Goal: Information Seeking & Learning: Check status

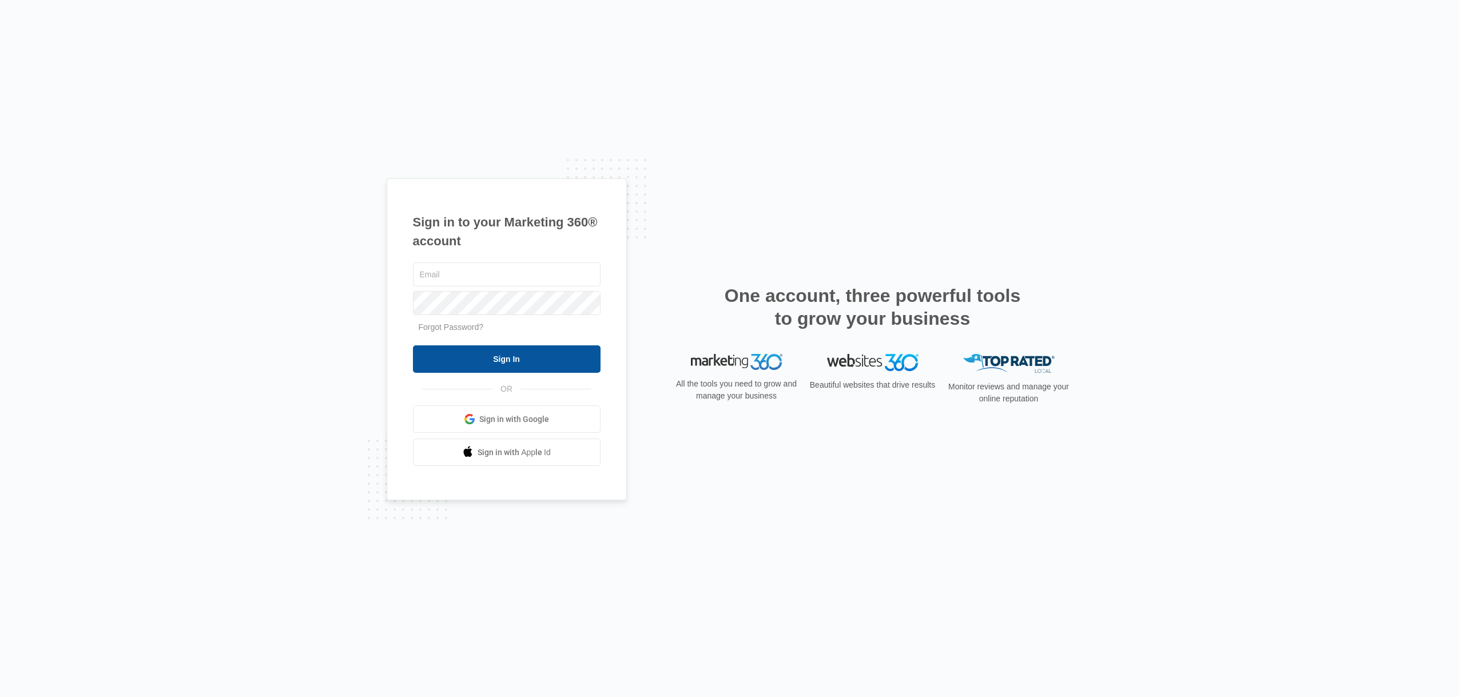
type input "Alanayardley@gmail.com"
click at [515, 360] on input "Sign In" at bounding box center [507, 358] width 188 height 27
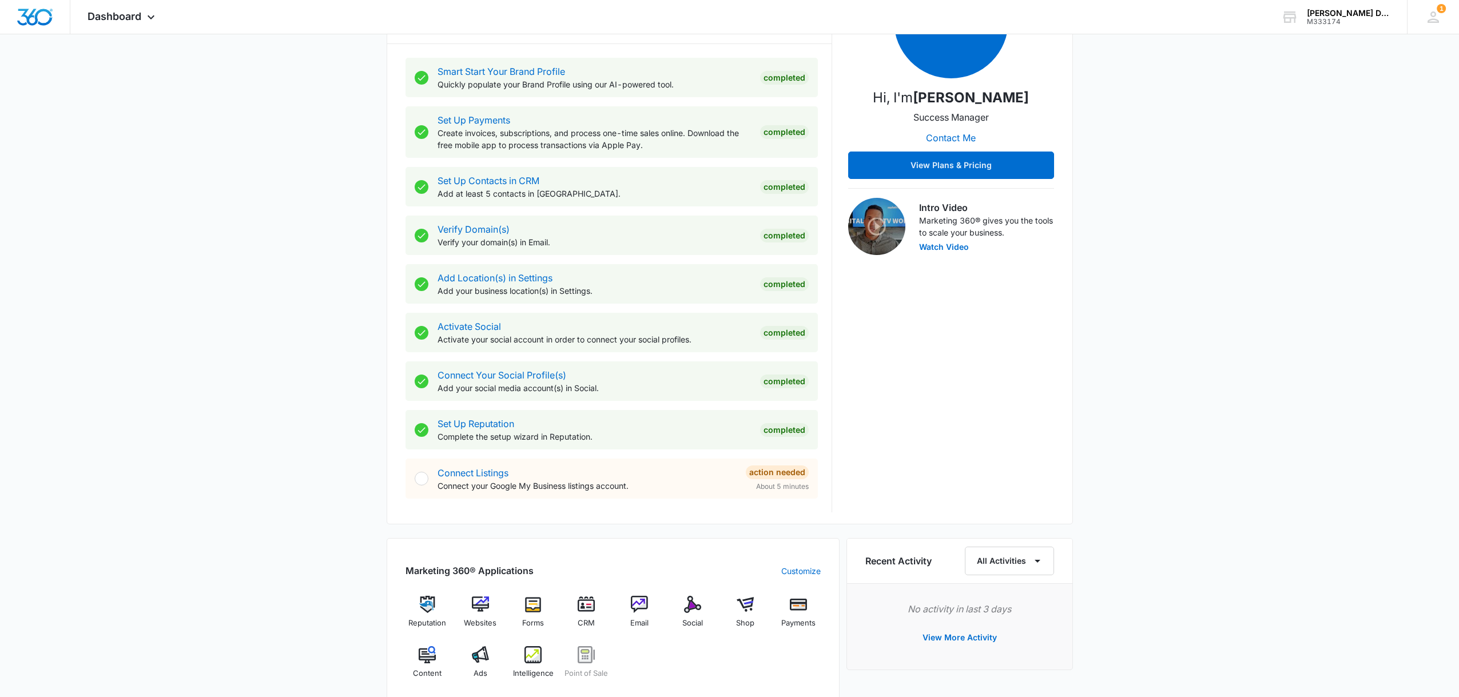
scroll to position [205, 0]
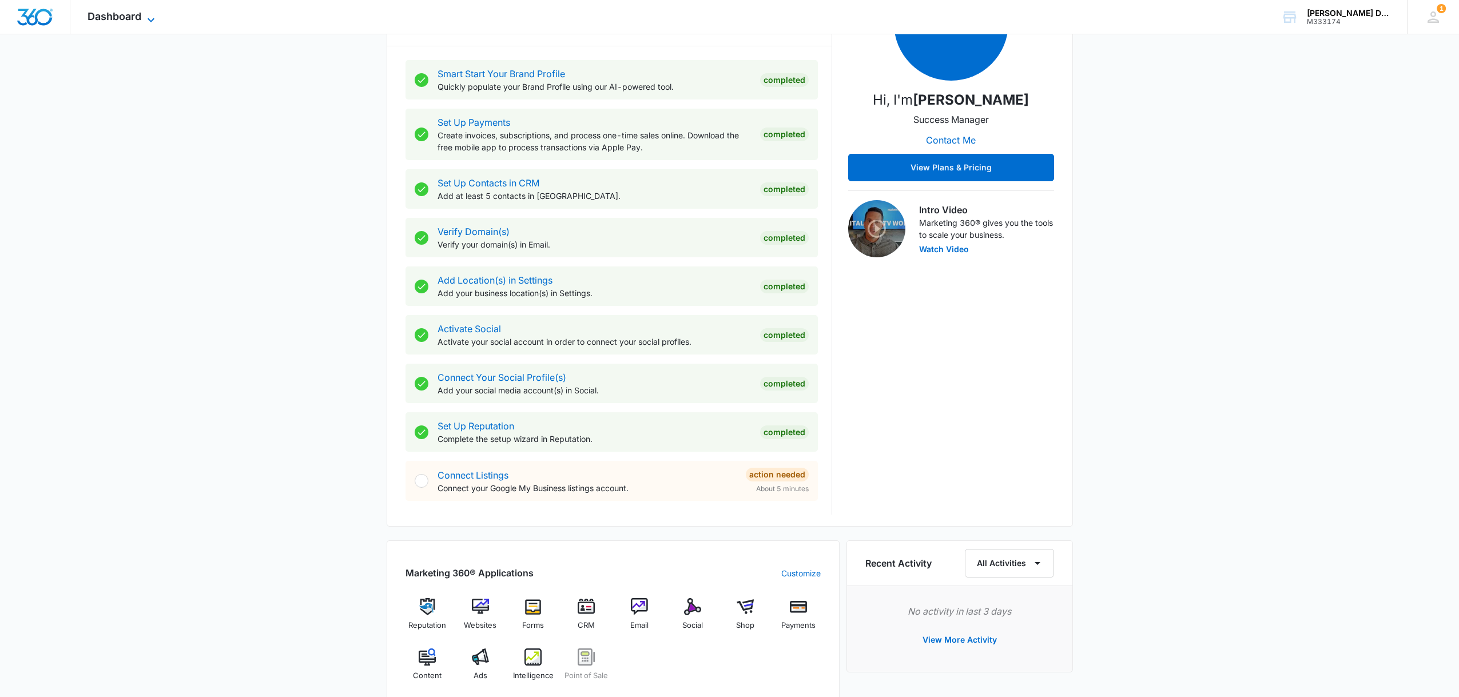
click at [155, 15] on icon at bounding box center [151, 20] width 14 height 14
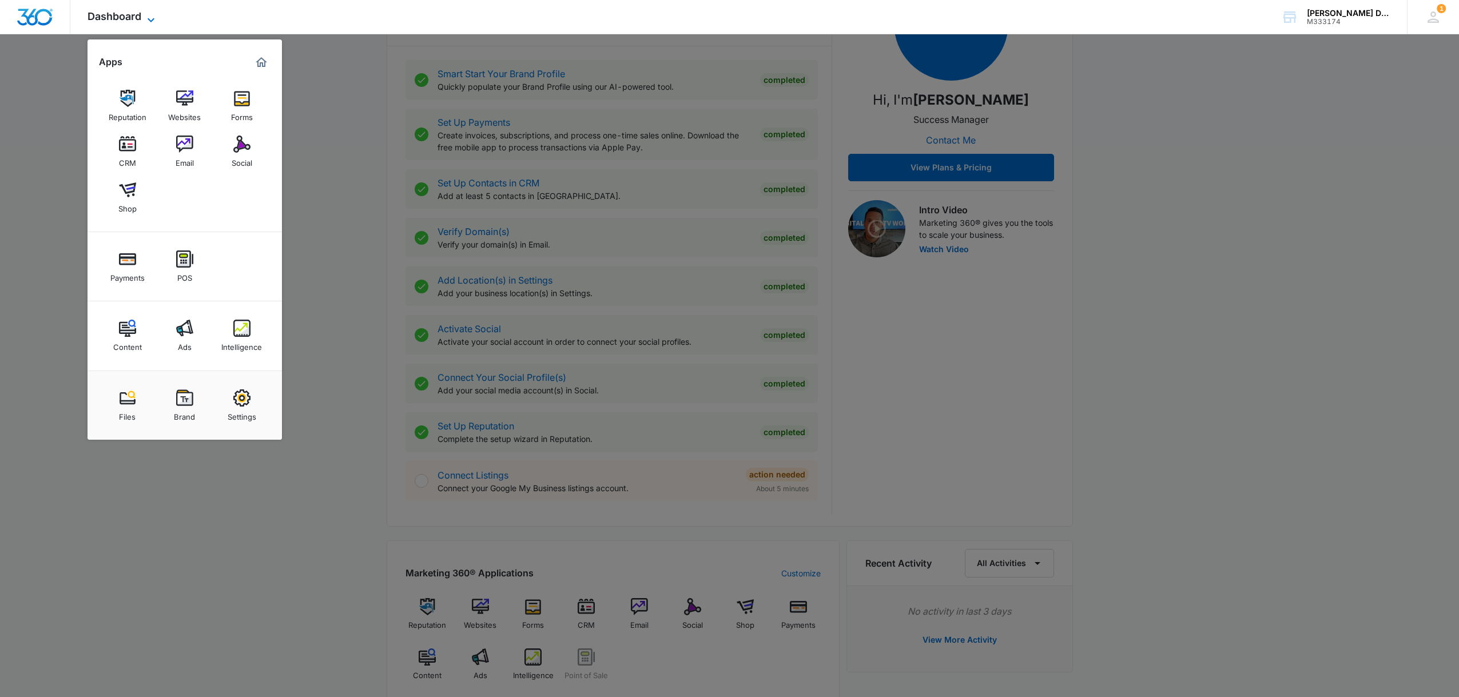
scroll to position [201, 0]
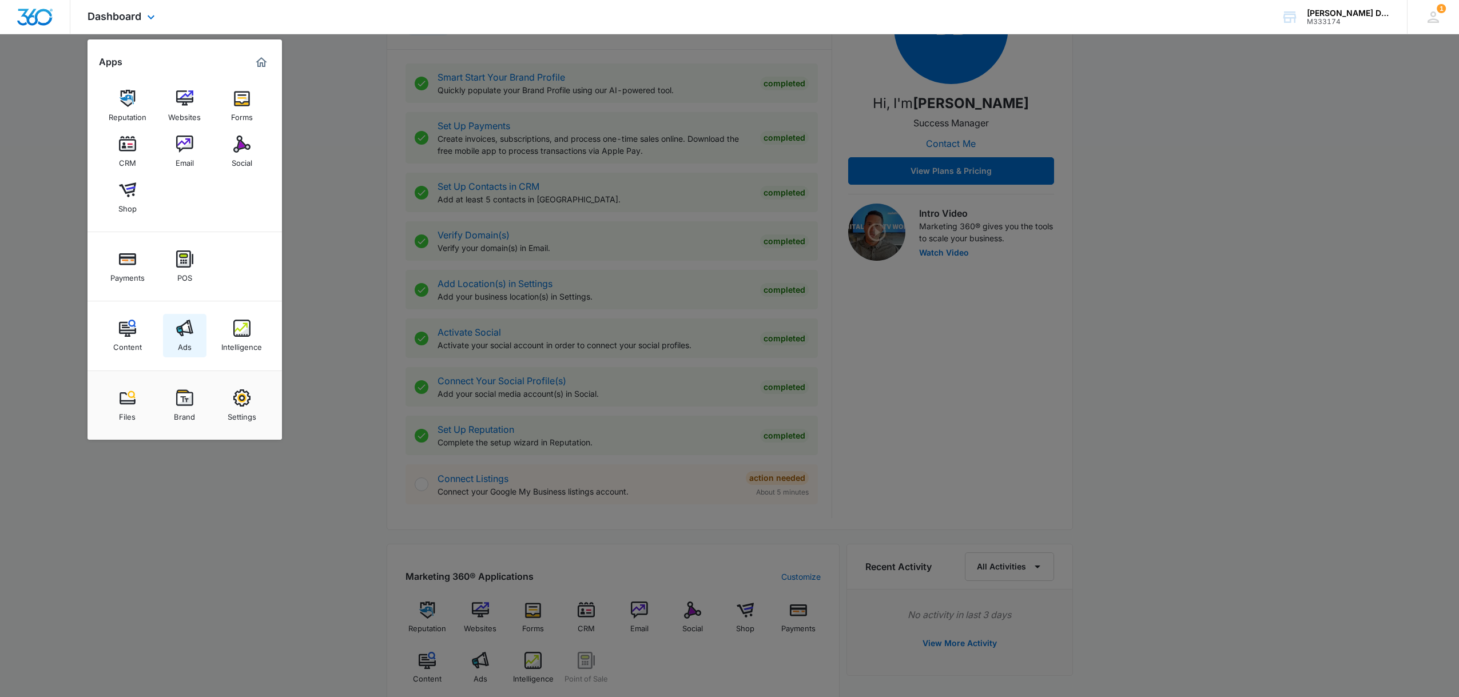
click at [194, 340] on link "Ads" at bounding box center [184, 335] width 43 height 43
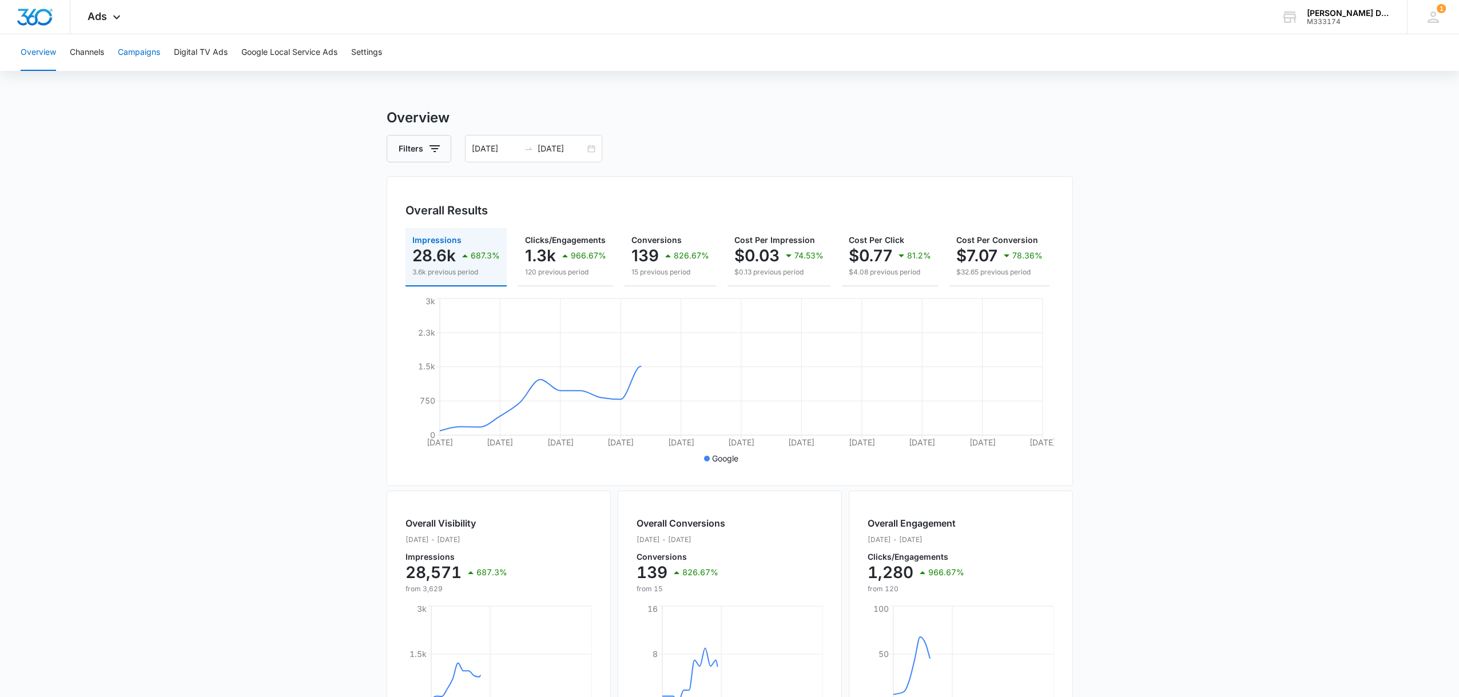
scroll to position [1, 0]
click at [138, 54] on button "Campaigns" at bounding box center [139, 52] width 42 height 37
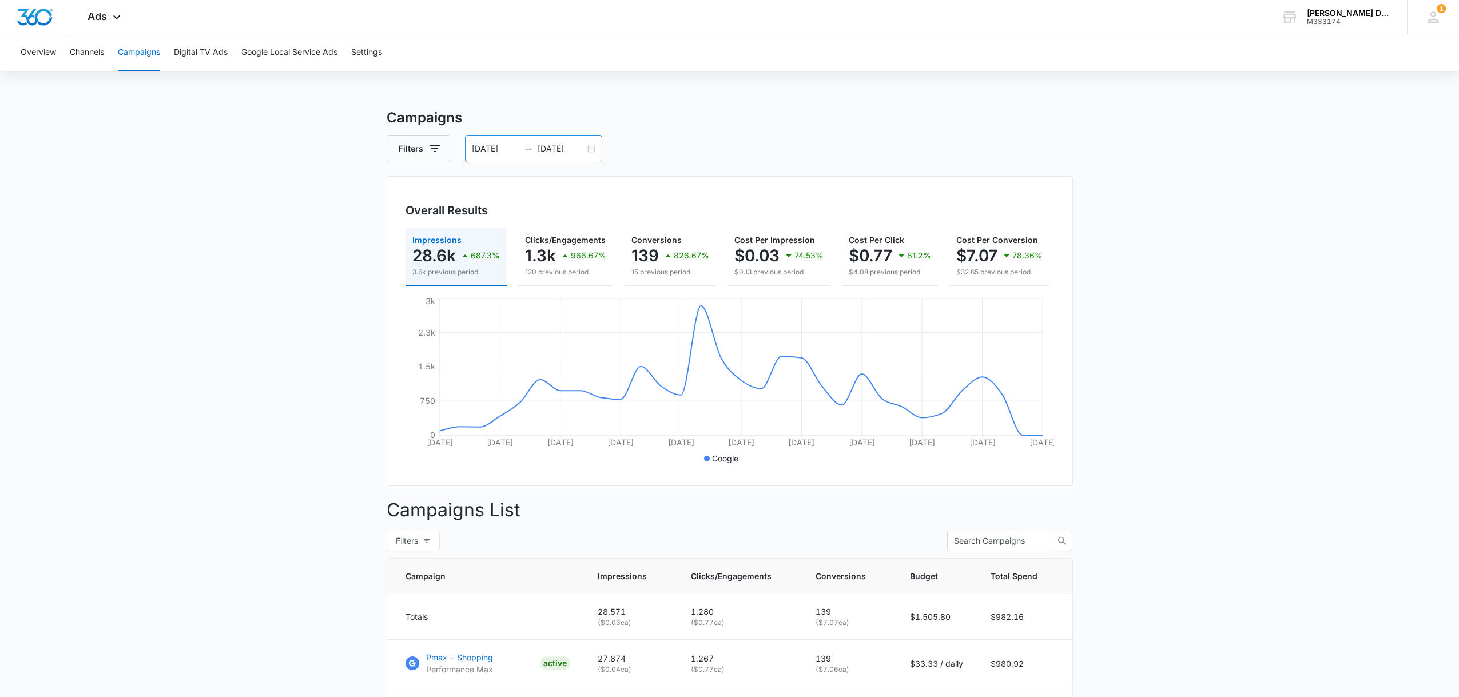
click at [562, 151] on input "[DATE]" at bounding box center [561, 148] width 47 height 13
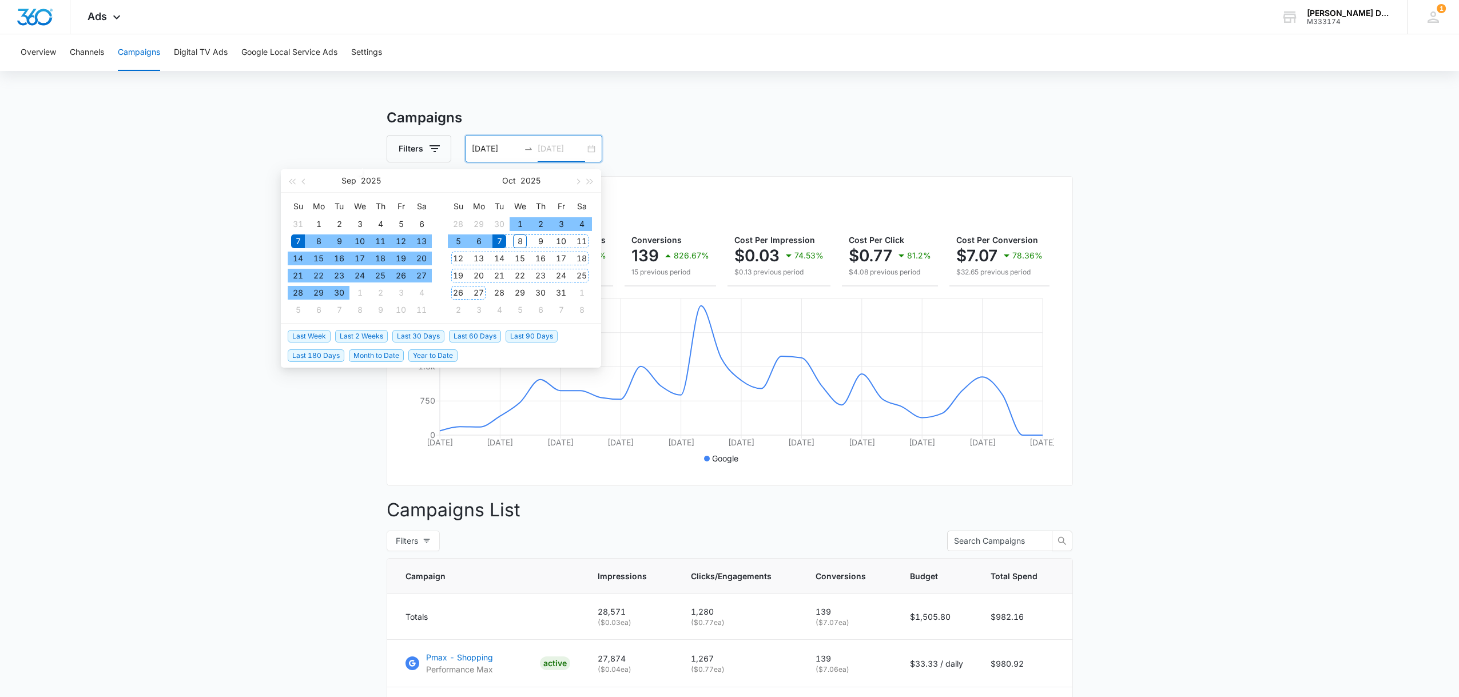
type input "[DATE]"
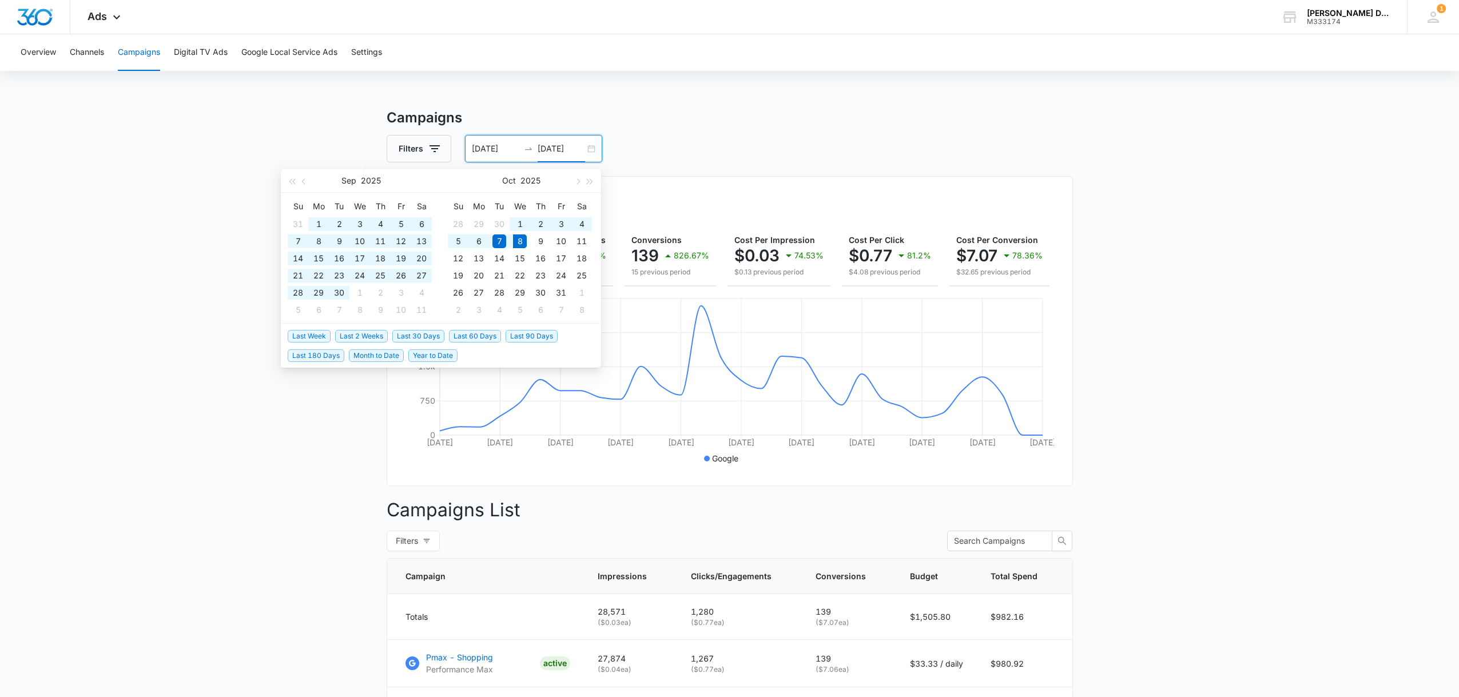
click at [539, 334] on span "Last 90 Days" at bounding box center [532, 336] width 52 height 13
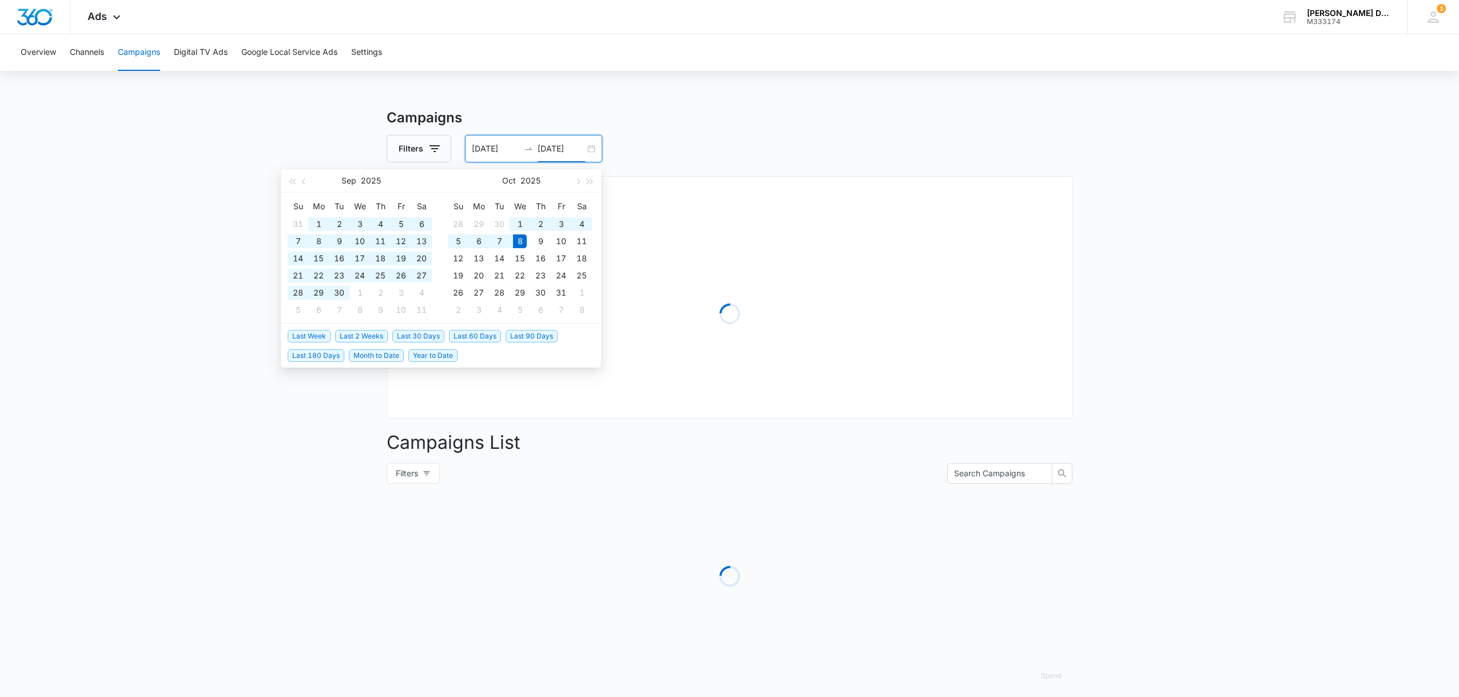
type input "[DATE]"
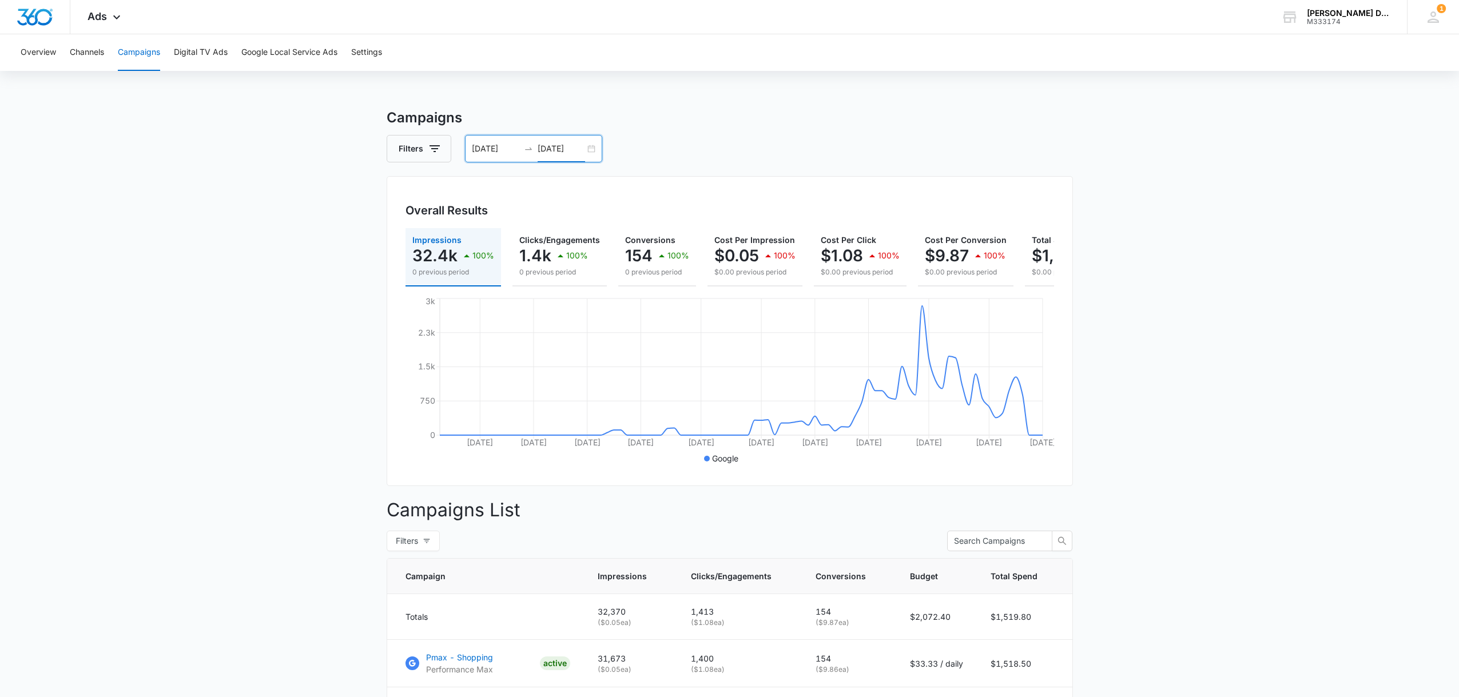
click at [249, 323] on main "Campaigns Filters [DATE] [DATE] Overall Results Impressions 32.4k 100% 0 previo…" at bounding box center [729, 485] width 1459 height 755
click at [1120, 648] on main "Campaigns Filters [DATE] [DATE] Overall Results Impressions 32.4k 100% 0 previo…" at bounding box center [729, 485] width 1459 height 755
click at [1132, 372] on main "Campaigns Filters [DATE] [DATE] Overall Results Impressions 32.4k 100% 0 previo…" at bounding box center [729, 485] width 1459 height 755
drag, startPoint x: 1042, startPoint y: 252, endPoint x: 882, endPoint y: 246, distance: 159.7
click at [878, 251] on div "Impressions 32.4k 100% 0 previous period Clicks/Engagements 1.4k 100% 0 previou…" at bounding box center [729, 257] width 649 height 58
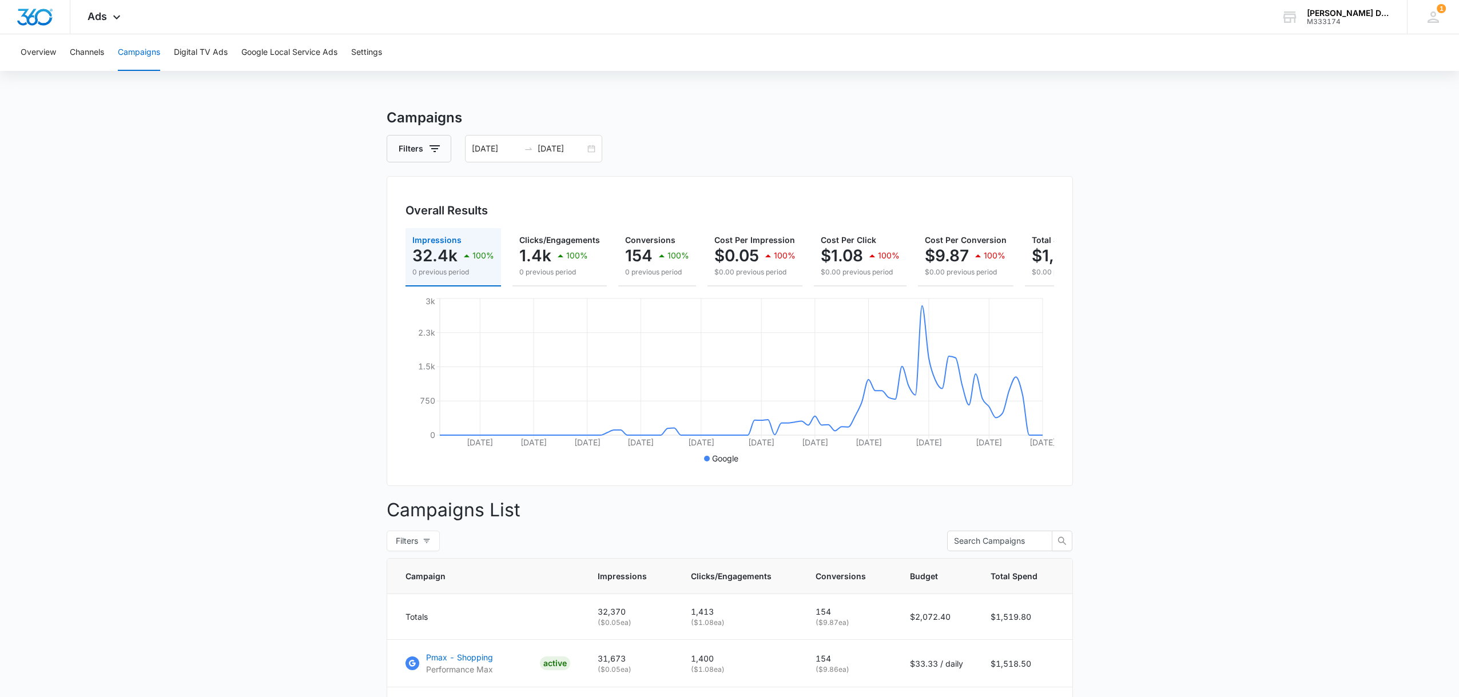
drag, startPoint x: 941, startPoint y: 221, endPoint x: 574, endPoint y: 212, distance: 366.7
click at [574, 212] on div "Overall Results Impressions 32.4k 100% 0 previous period Clicks/Engagements 1.4…" at bounding box center [730, 331] width 686 height 310
click at [438, 263] on p "32.4k" at bounding box center [434, 255] width 45 height 18
click at [1259, 490] on main "Campaigns Filters [DATE] [DATE] Overall Results Impressions 32.4k 100% 0 previo…" at bounding box center [729, 485] width 1459 height 755
click at [1137, 313] on main "Campaigns Filters [DATE] [DATE] Overall Results Impressions 32.4k 100% 0 previo…" at bounding box center [729, 485] width 1459 height 755
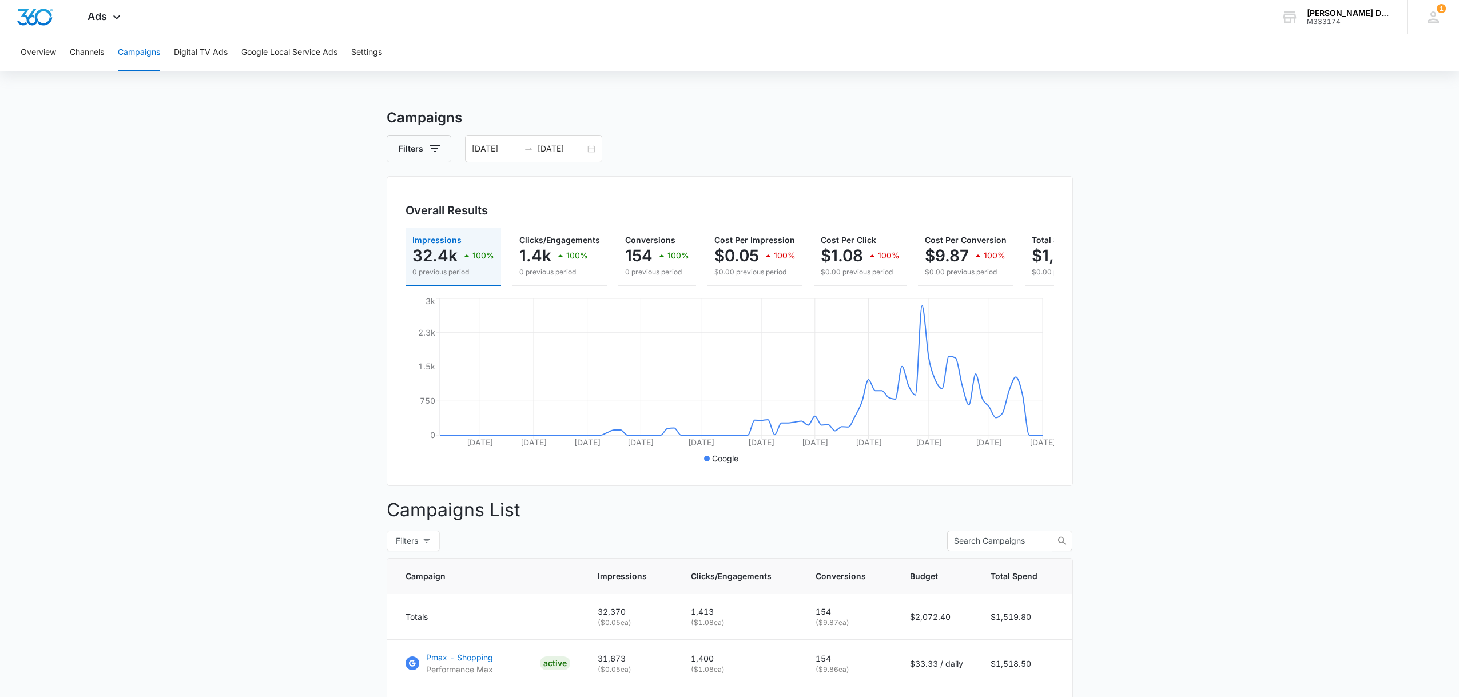
click at [1167, 474] on main "Campaigns Filters [DATE] [DATE] Overall Results Impressions 32.4k 100% 0 previo…" at bounding box center [729, 485] width 1459 height 755
drag, startPoint x: 1040, startPoint y: 257, endPoint x: 960, endPoint y: 258, distance: 79.5
click at [960, 259] on div "Impressions 32.4k 100% 0 previous period Clicks/Engagements 1.4k 100% 0 previou…" at bounding box center [729, 257] width 649 height 58
drag, startPoint x: 960, startPoint y: 258, endPoint x: 887, endPoint y: 254, distance: 73.3
click at [880, 256] on div "Impressions 32.4k 100% 0 previous period Clicks/Engagements 1.4k 100% 0 previou…" at bounding box center [729, 257] width 649 height 58
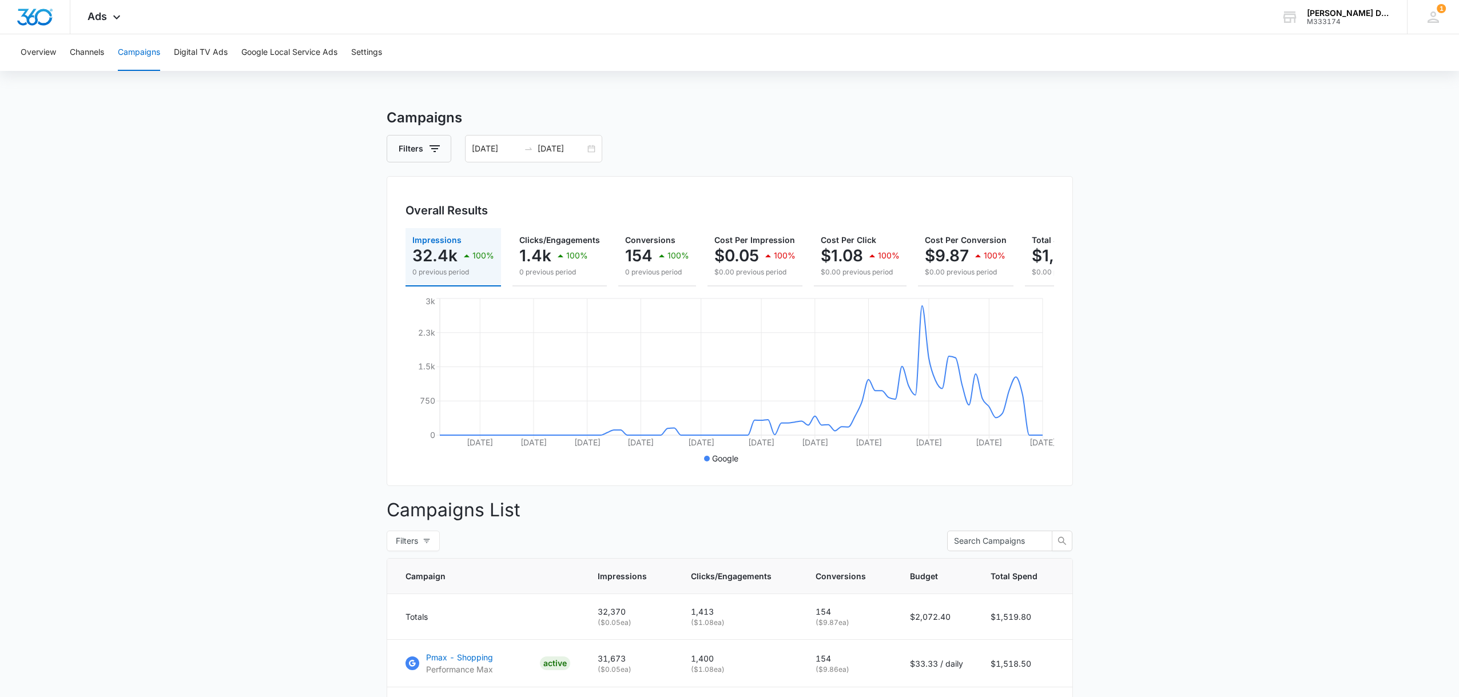
click at [1097, 279] on main "Campaigns Filters [DATE] [DATE] Overall Results Impressions 32.4k 100% 0 previo…" at bounding box center [729, 485] width 1459 height 755
click at [141, 55] on button "Campaigns" at bounding box center [139, 52] width 42 height 37
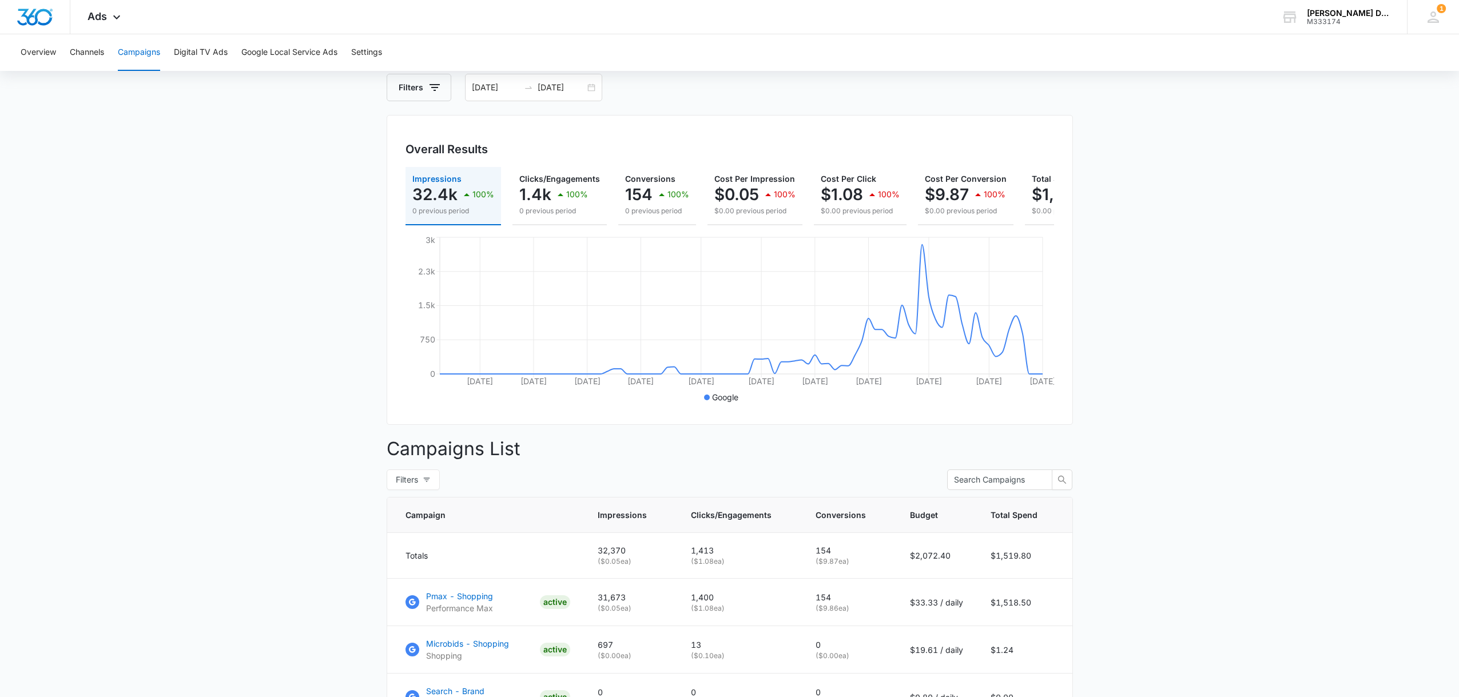
click at [1245, 431] on main "Campaigns Filters [DATE] [DATE] Overall Results Impressions 32.4k 100% 0 previo…" at bounding box center [729, 423] width 1459 height 755
click at [1152, 296] on main "Campaigns Filters [DATE] [DATE] Overall Results Impressions 32.4k 100% 0 previo…" at bounding box center [729, 423] width 1459 height 755
click at [1135, 432] on main "Campaigns Filters [DATE] [DATE] Overall Results Impressions 32.4k 100% 0 previo…" at bounding box center [729, 423] width 1459 height 755
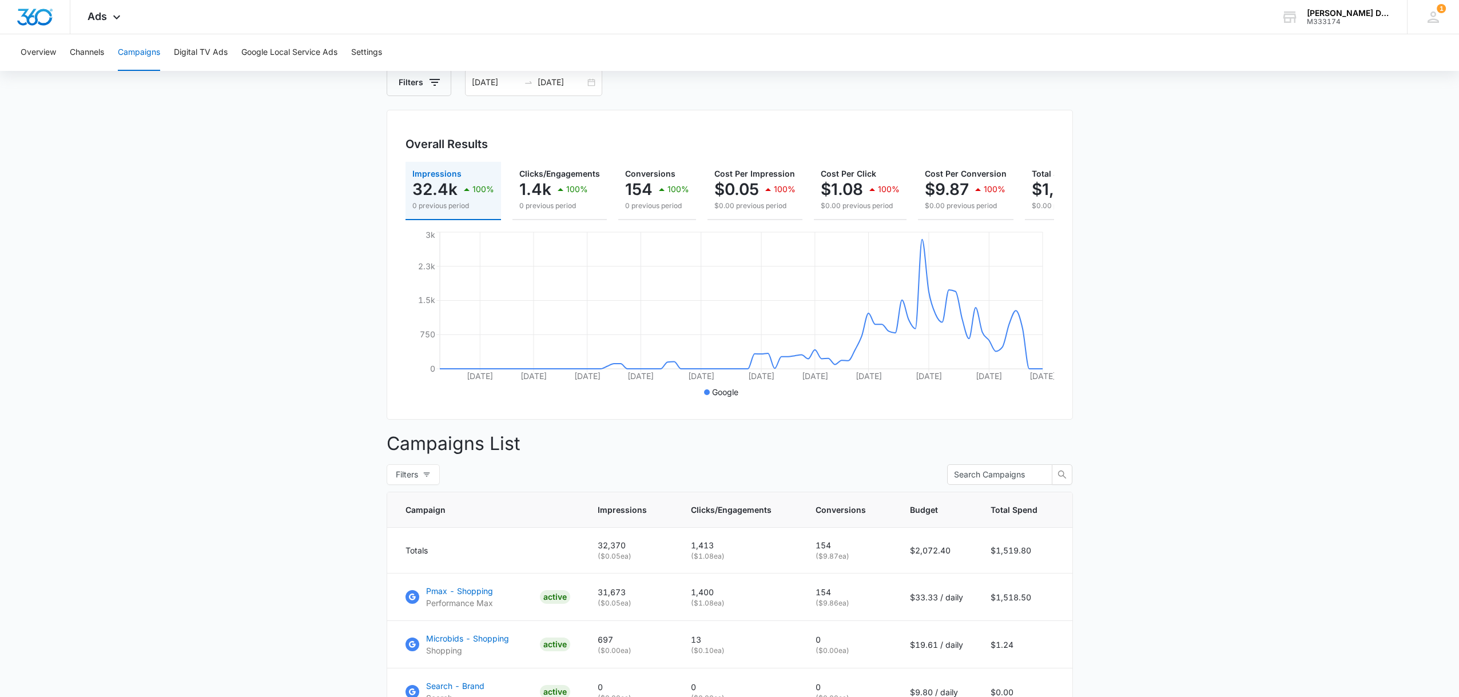
click at [1101, 211] on main "Campaigns Filters [DATE] [DATE] Overall Results Impressions 32.4k 100% 0 previo…" at bounding box center [729, 418] width 1459 height 755
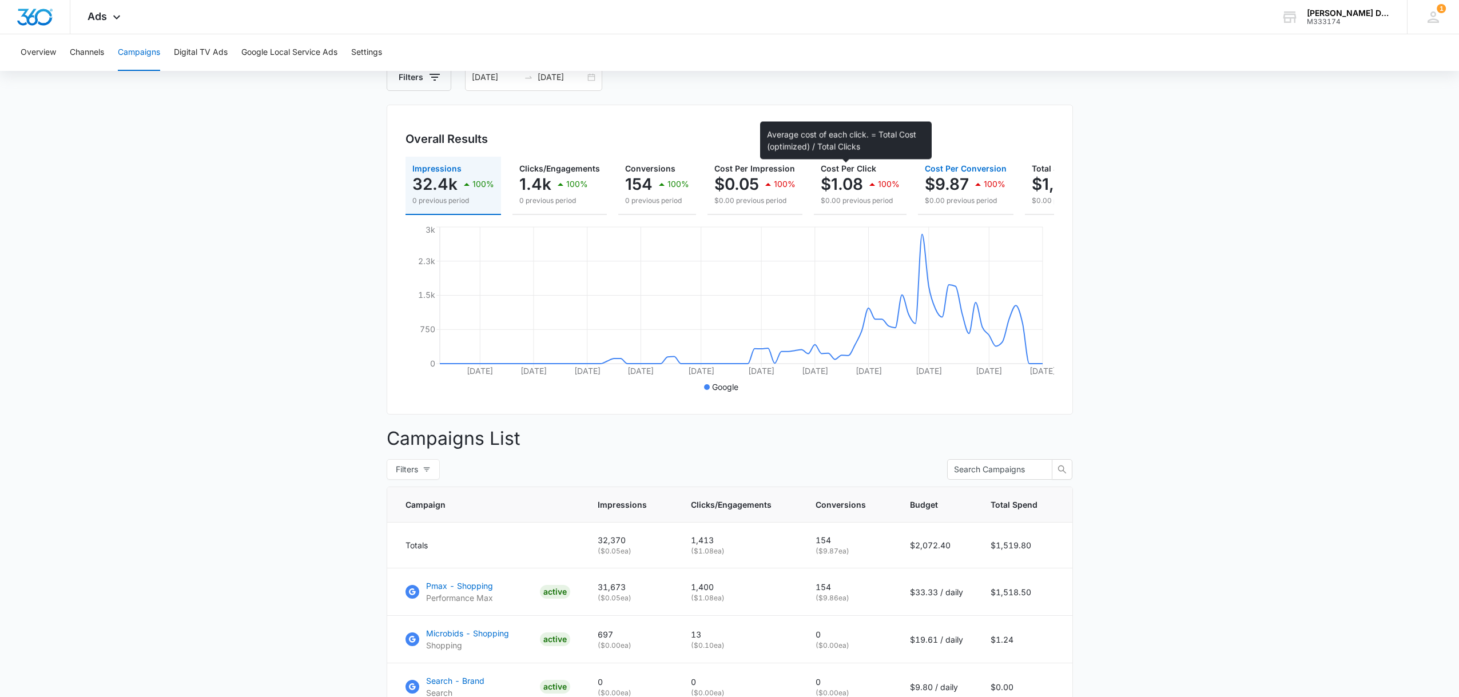
drag, startPoint x: 983, startPoint y: 178, endPoint x: 802, endPoint y: 159, distance: 181.1
click at [801, 161] on div "Impressions 32.4k 100% 0 previous period Clicks/Engagements 1.4k 100% 0 previou…" at bounding box center [729, 186] width 649 height 58
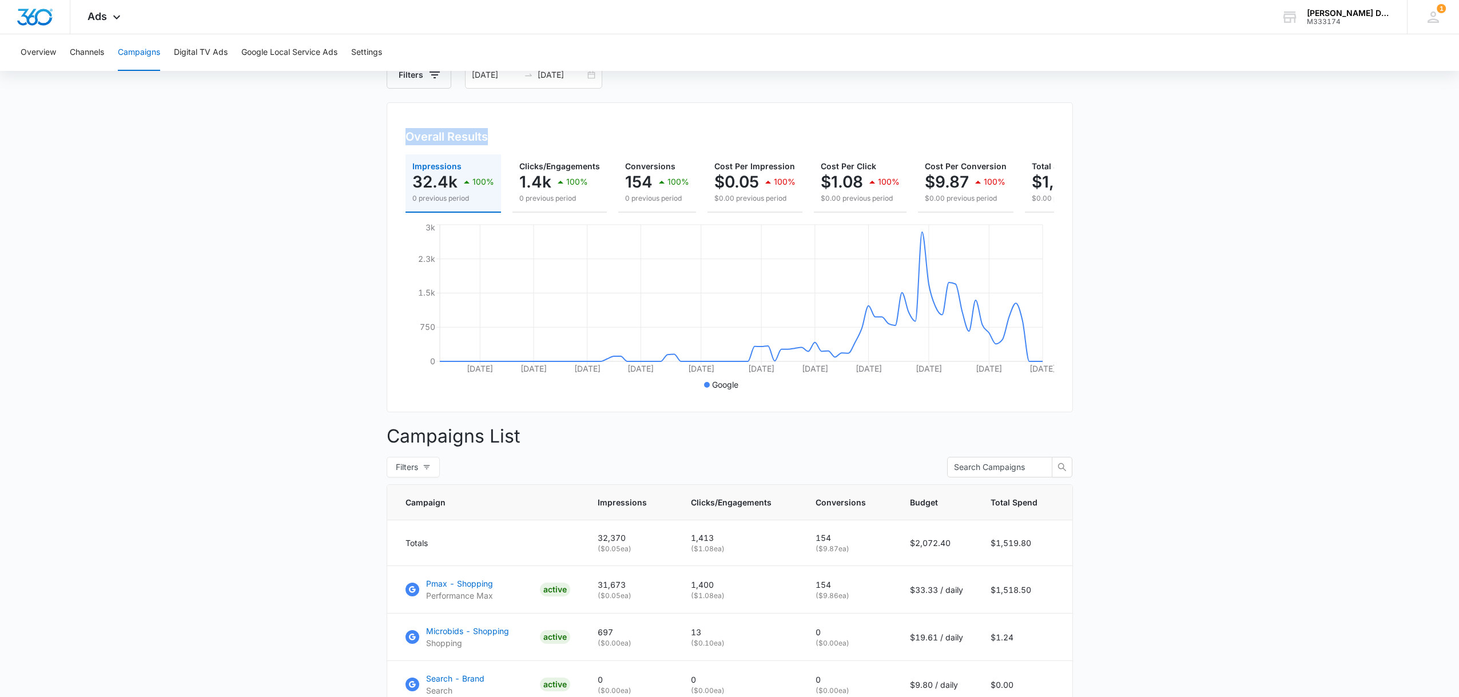
drag, startPoint x: 829, startPoint y: 144, endPoint x: 573, endPoint y: 119, distance: 257.4
click at [573, 119] on div "Overall Results Impressions 32.4k 100% 0 previous period Clicks/Engagements 1.4…" at bounding box center [730, 257] width 686 height 310
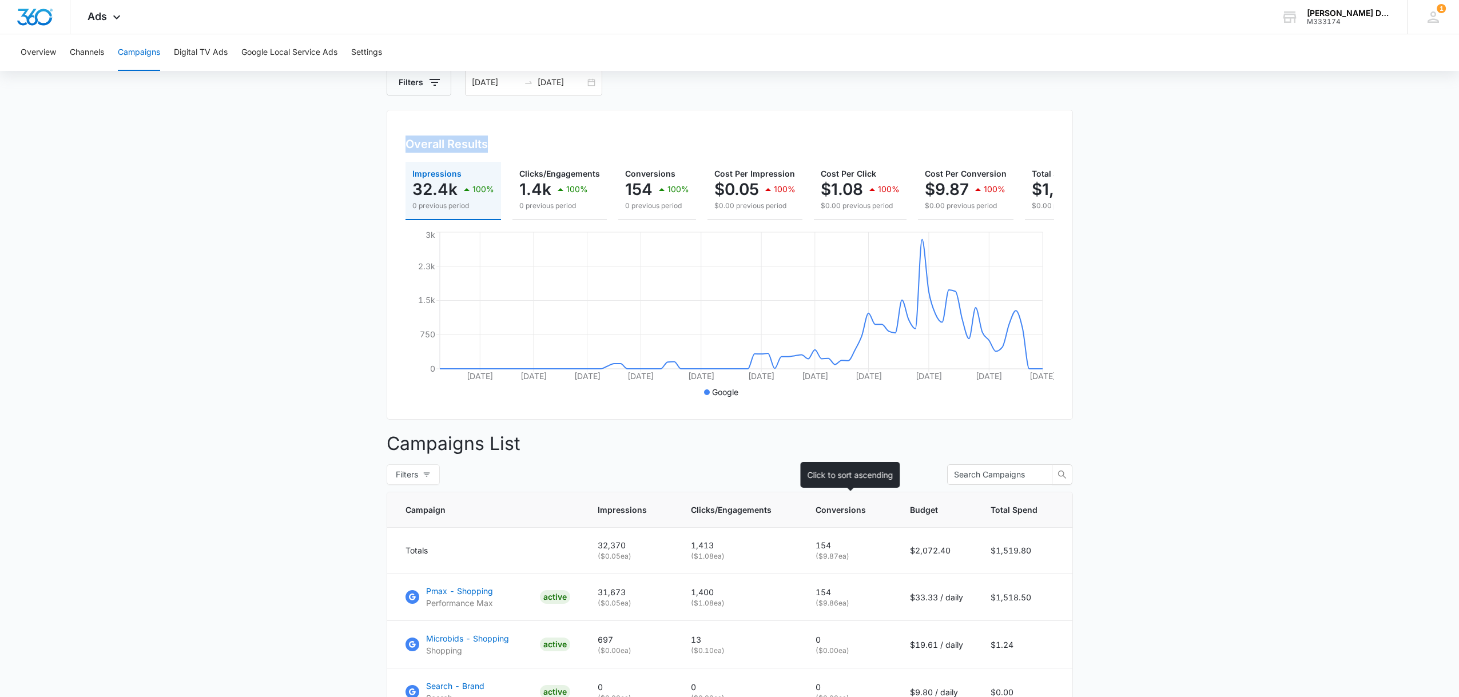
click at [737, 631] on html "Ads Apps Reputation Websites Forms CRM Email Social Shop Payments POS Content A…" at bounding box center [729, 282] width 1459 height 697
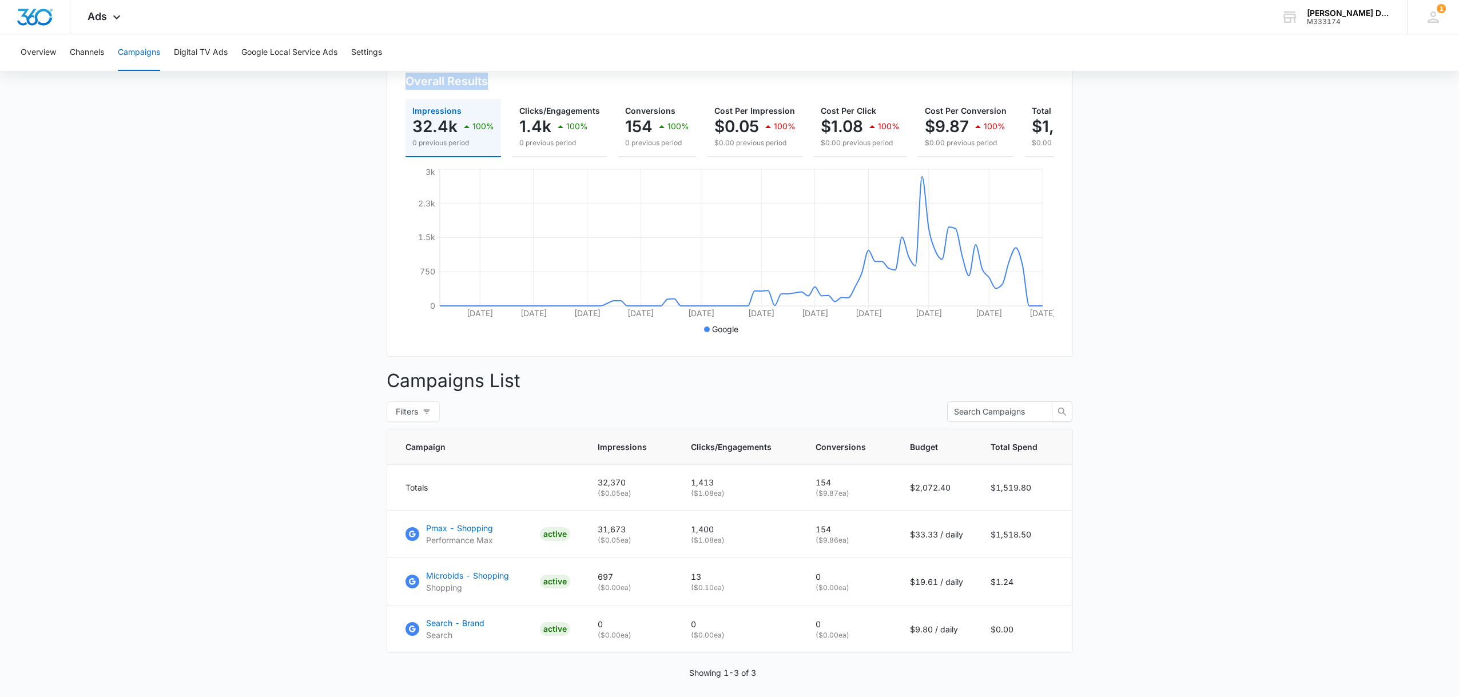
scroll to position [131, 0]
click at [227, 649] on main "Campaigns Filters [DATE] [DATE] Overall Results Impressions 32.4k 100% 0 previo…" at bounding box center [729, 354] width 1459 height 755
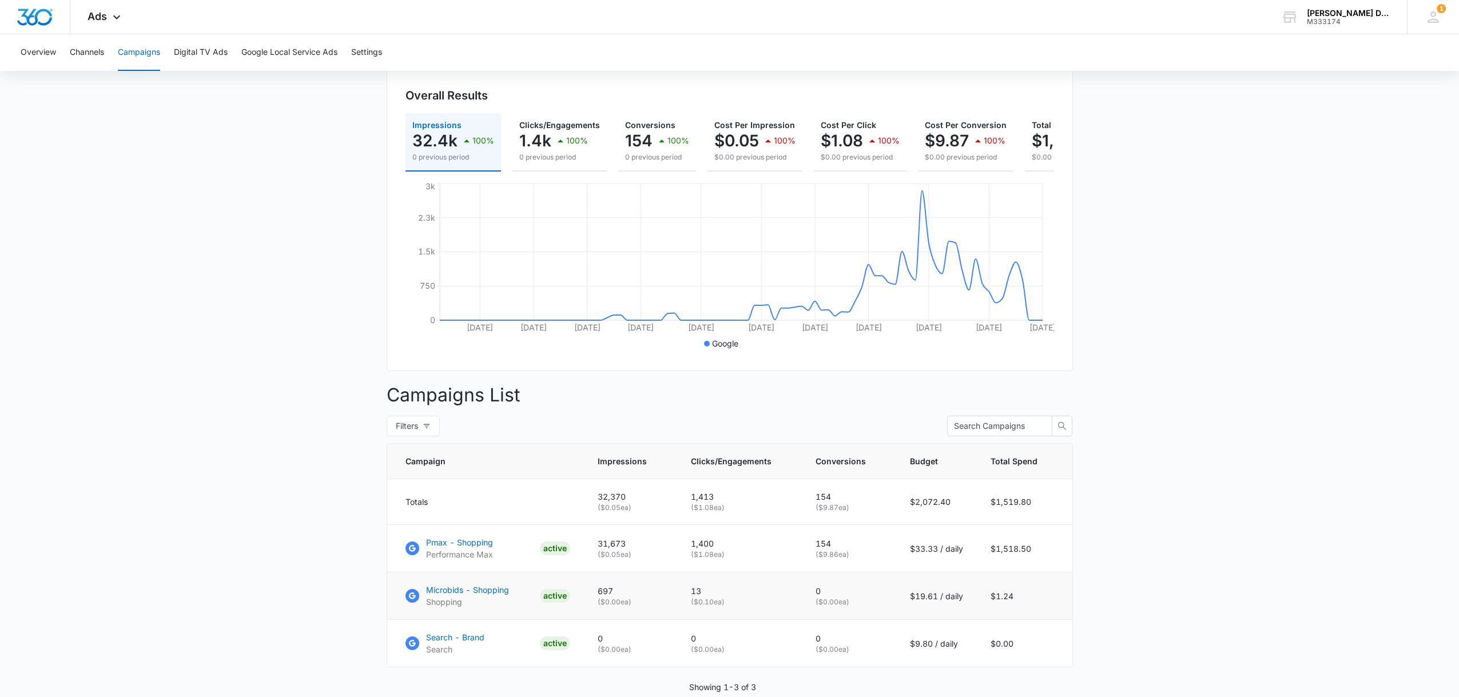
scroll to position [166, 0]
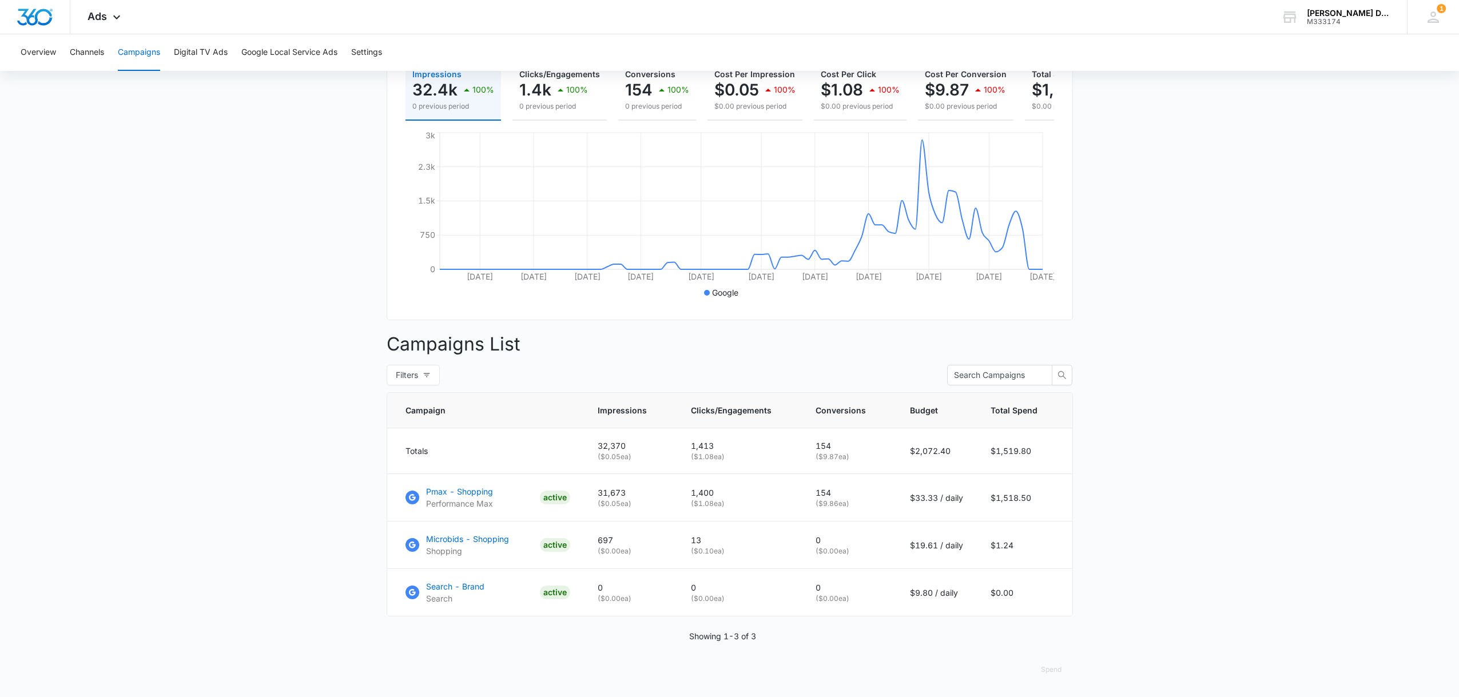
click at [1202, 379] on main "Campaigns Filters [DATE] [DATE] Overall Results Impressions 32.4k 100% 0 previo…" at bounding box center [729, 319] width 1459 height 755
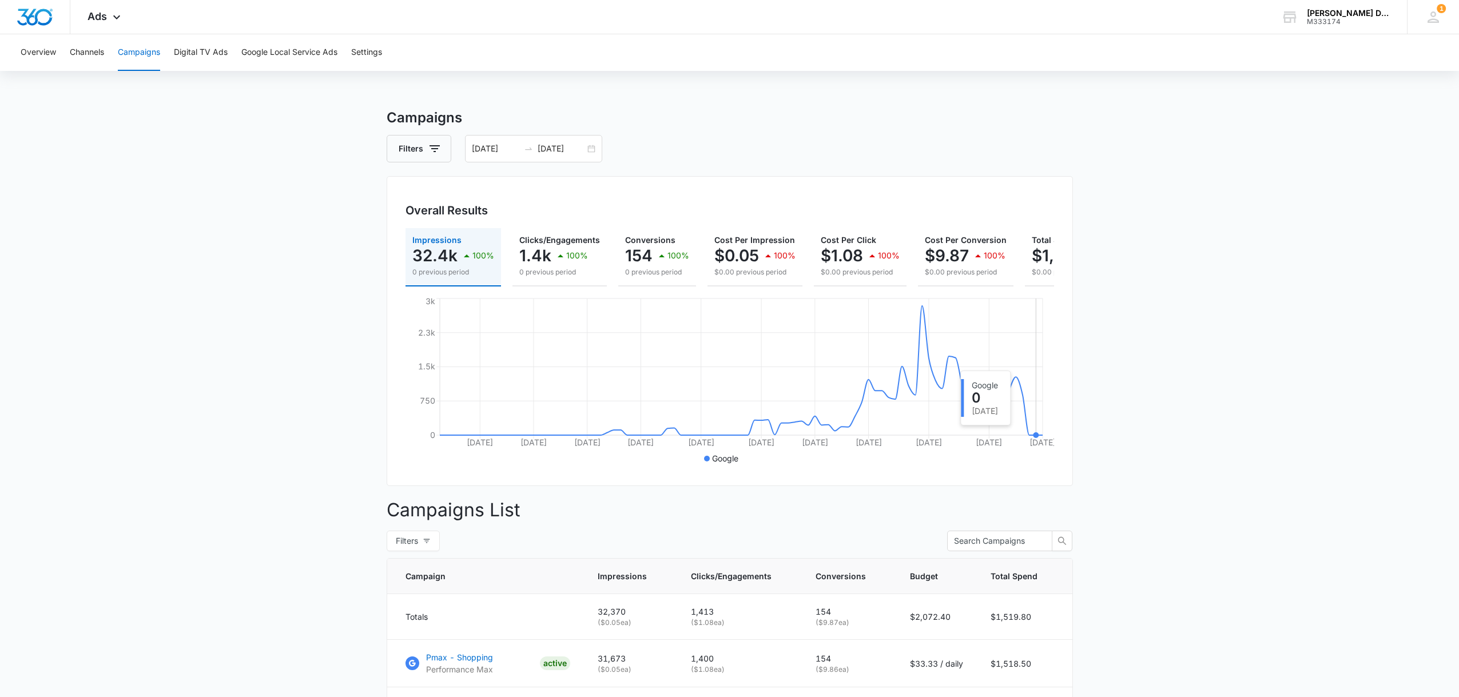
scroll to position [1, 0]
